Goal: Transaction & Acquisition: Purchase product/service

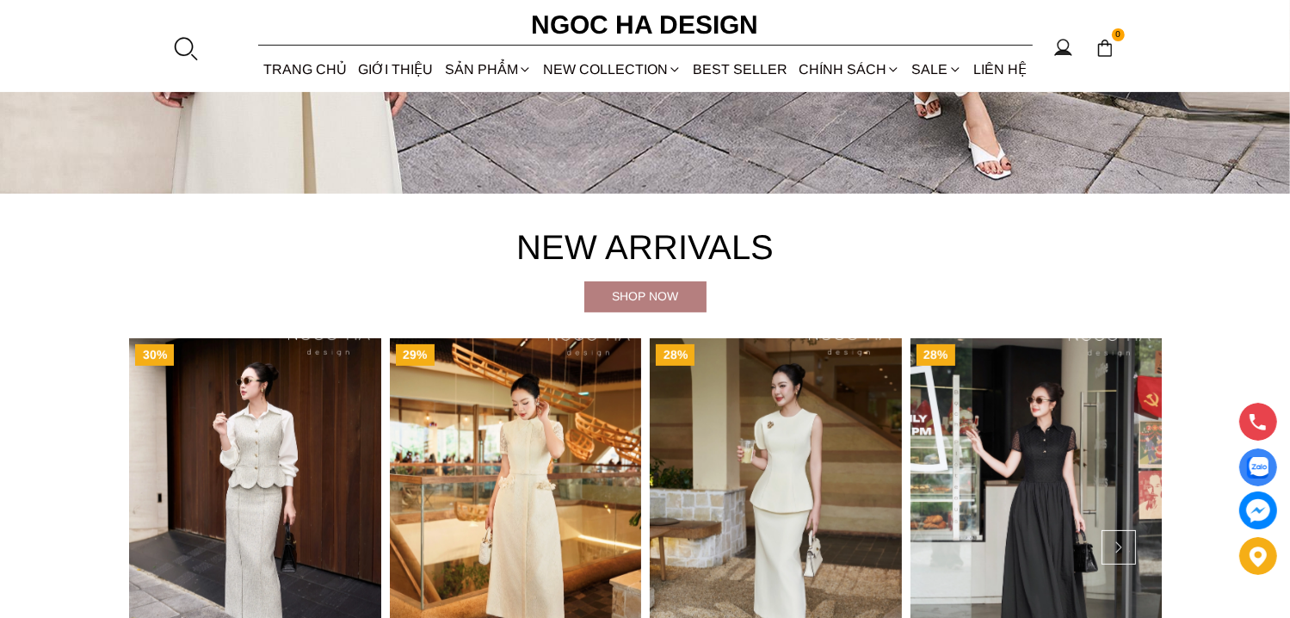
scroll to position [775, 0]
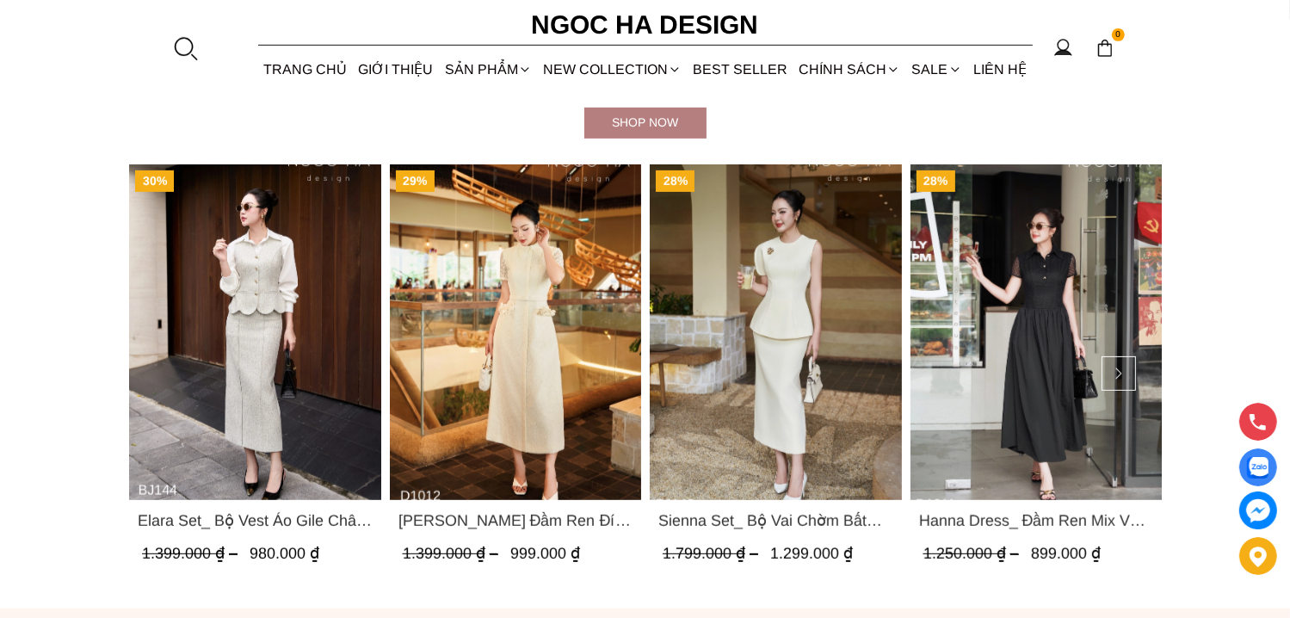
click at [553, 345] on img "Product image - Catherine Dress_ Đầm Ren Đính Hoa Túi Màu Kem D1012" at bounding box center [515, 332] width 252 height 336
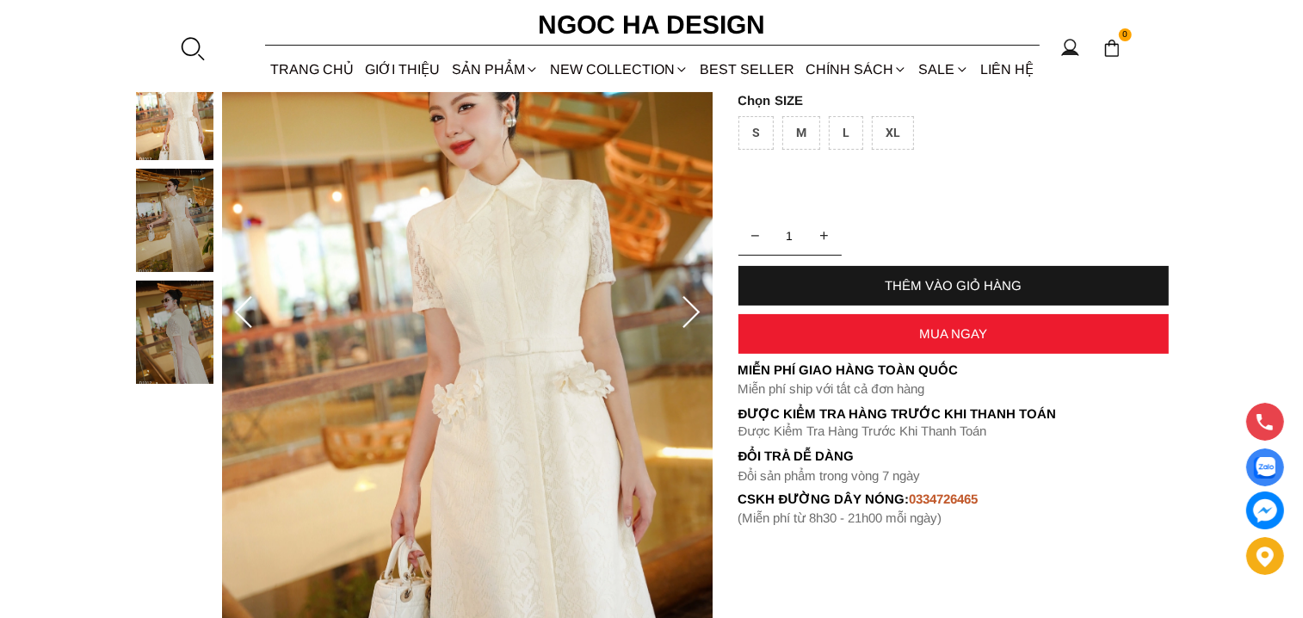
scroll to position [258, 0]
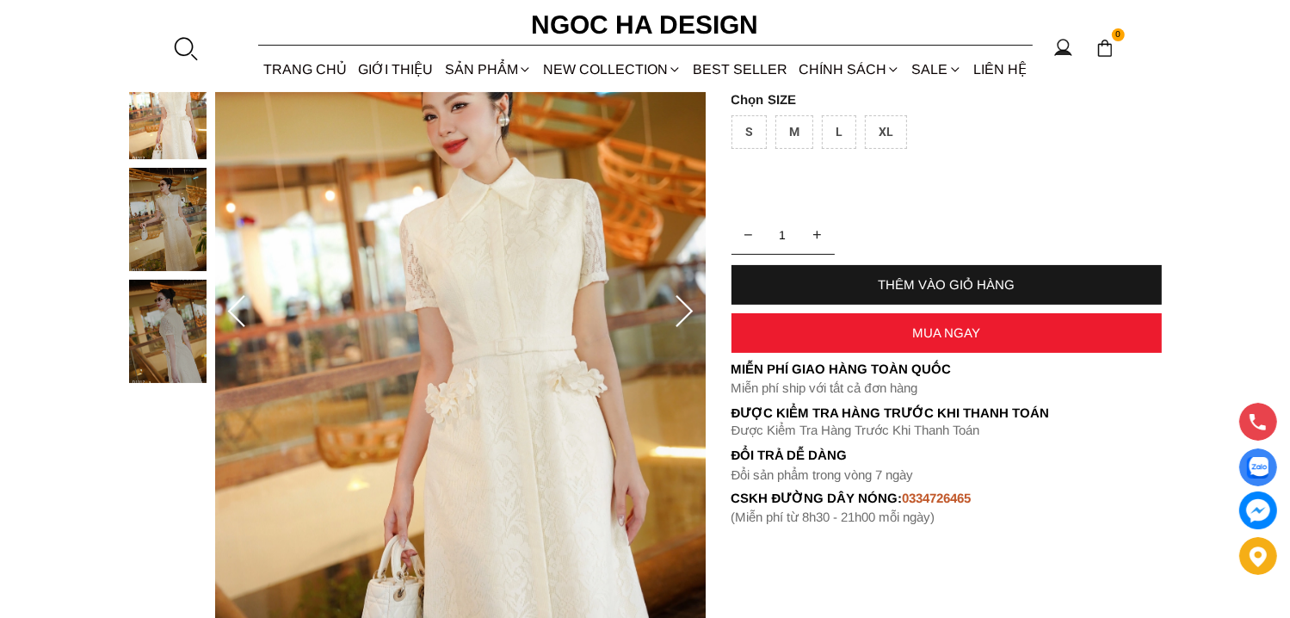
click at [523, 358] on img at bounding box center [460, 312] width 491 height 736
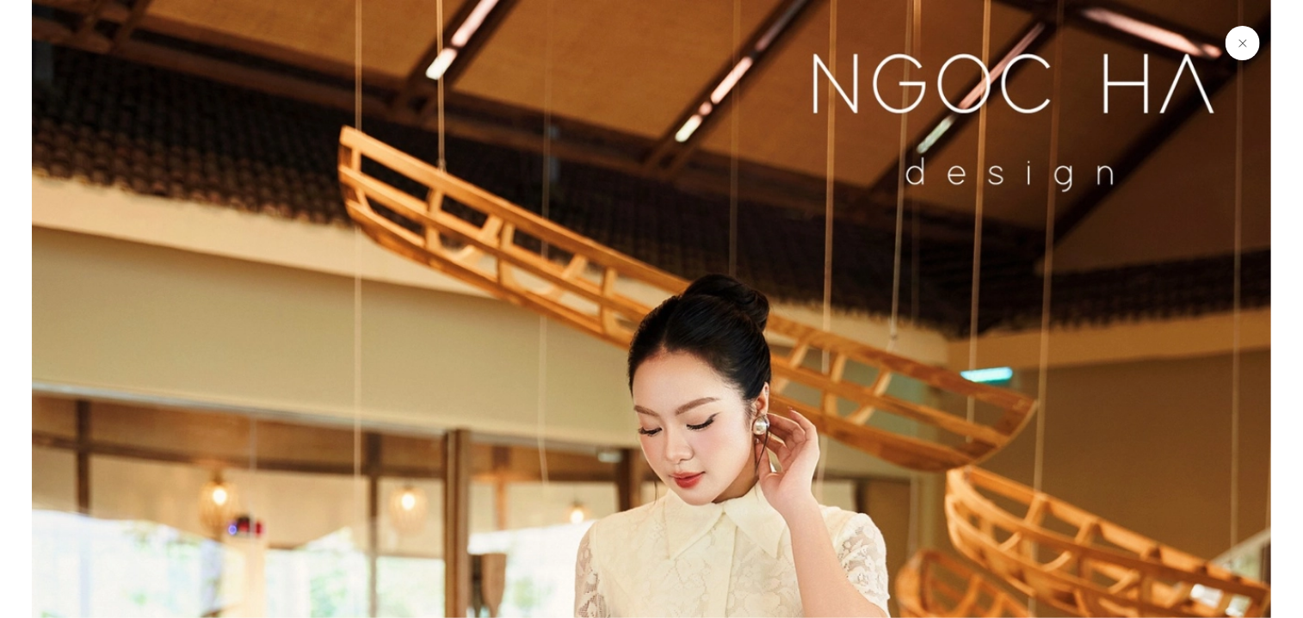
scroll to position [1859, 0]
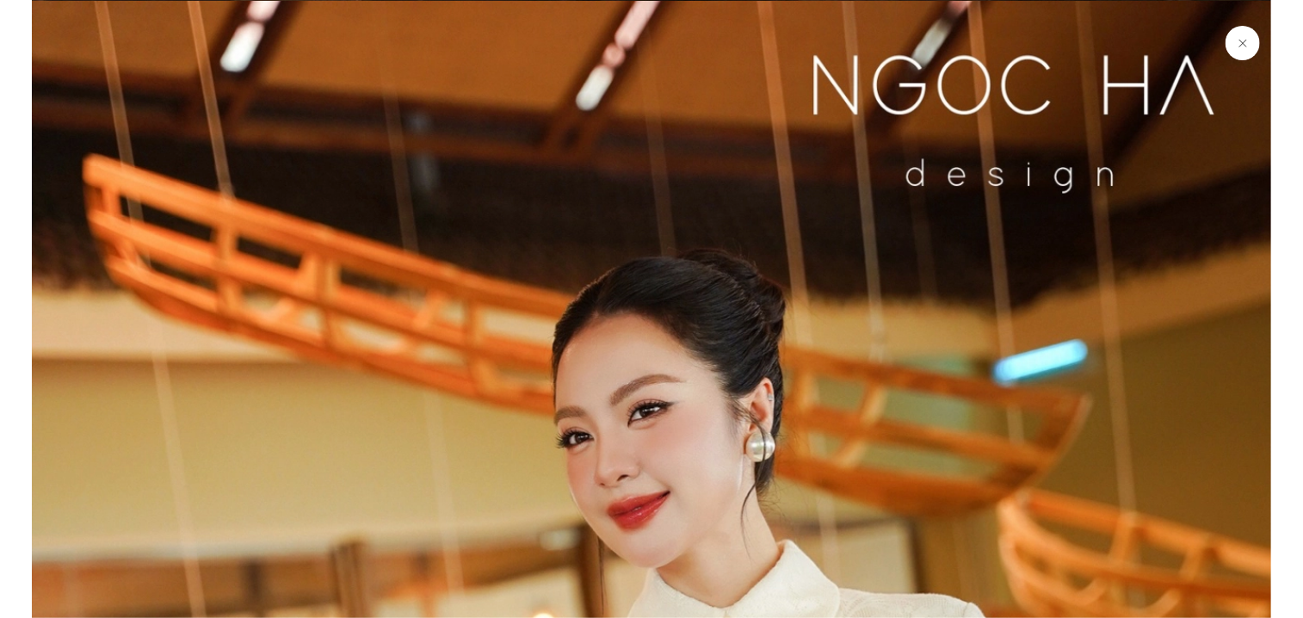
drag, startPoint x: 650, startPoint y: 328, endPoint x: 635, endPoint y: 97, distance: 231.2
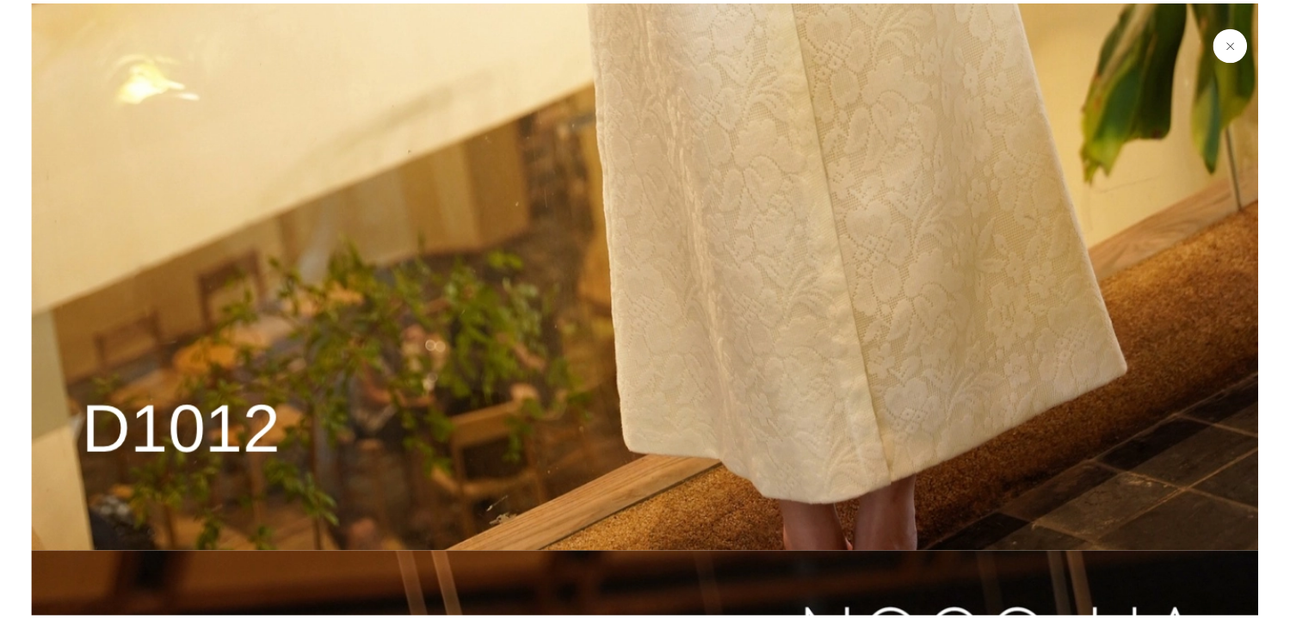
scroll to position [4786, 0]
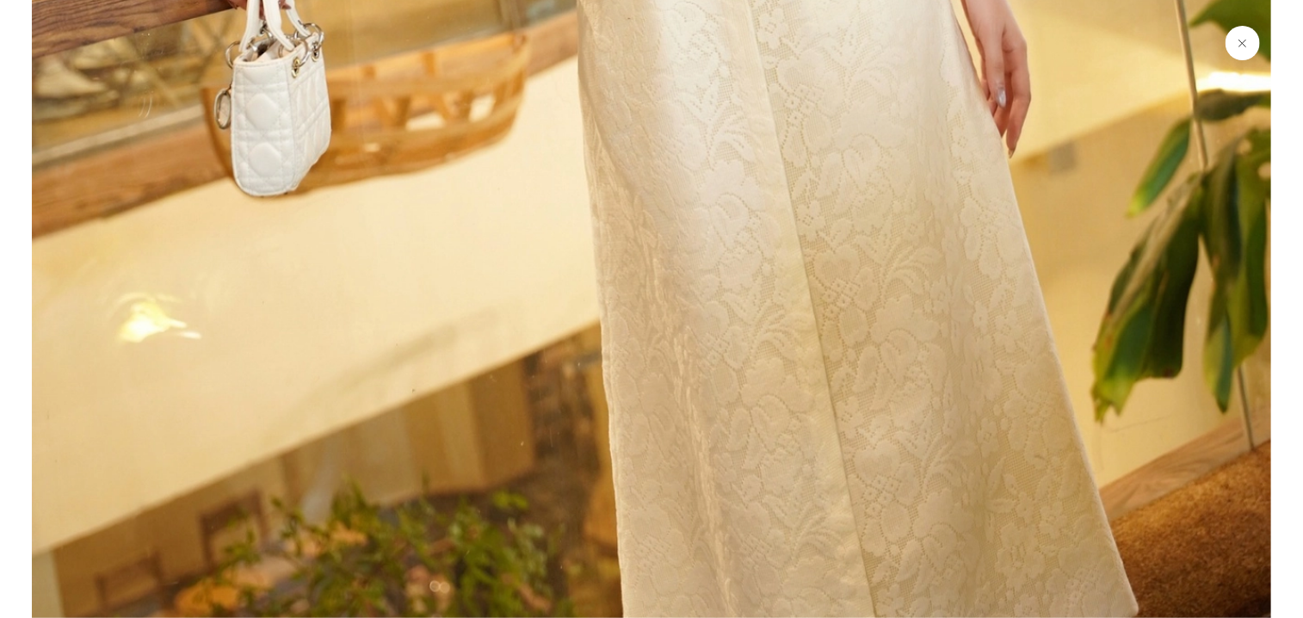
click at [1240, 42] on button at bounding box center [1243, 43] width 34 height 34
